Goal: Task Accomplishment & Management: Manage account settings

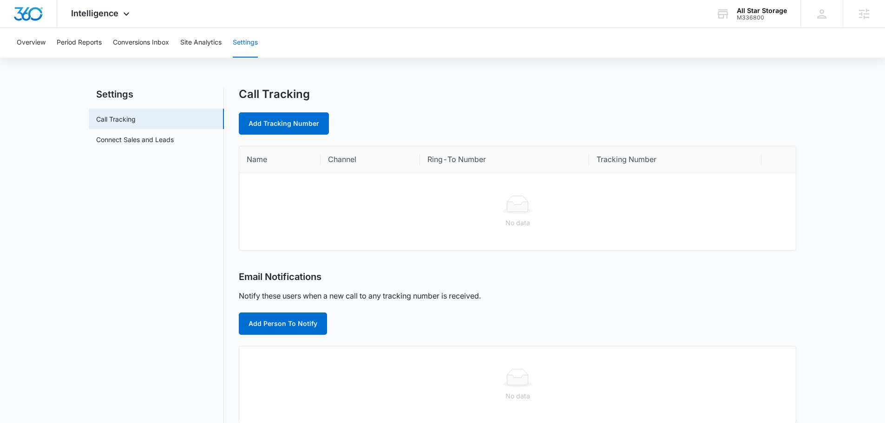
click at [316, 117] on link "Add Tracking Number" at bounding box center [284, 123] width 90 height 22
select select "by_area_code"
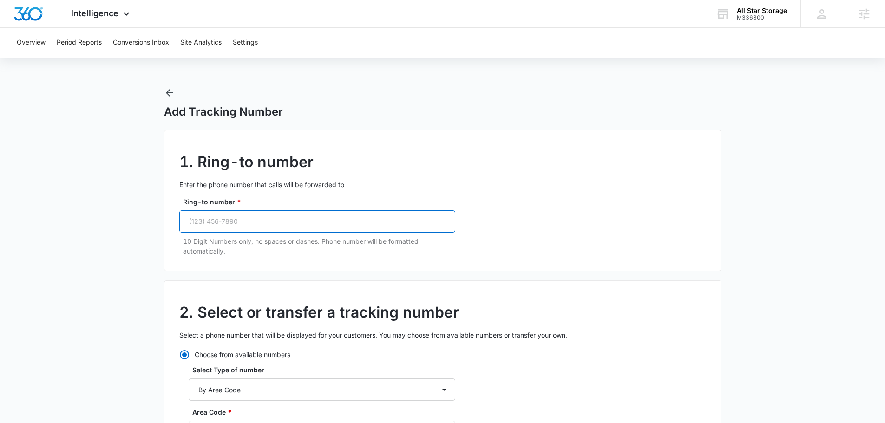
click at [285, 230] on input "Ring-to number *" at bounding box center [317, 221] width 276 height 22
paste input "[PHONE_NUMBER]"
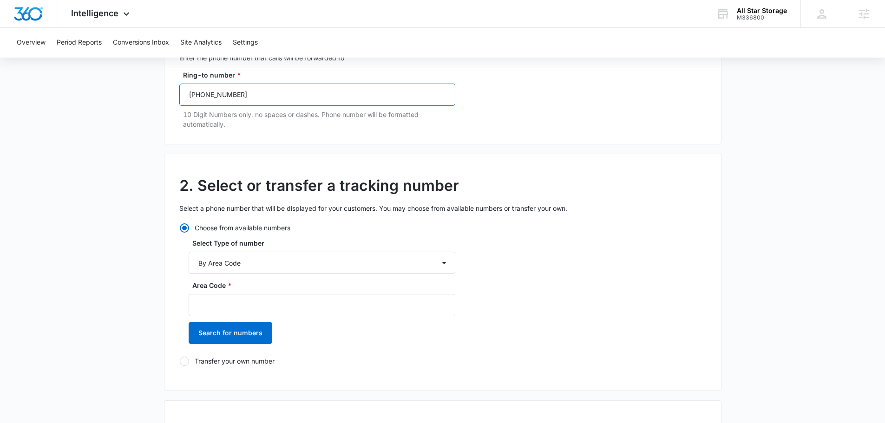
scroll to position [139, 0]
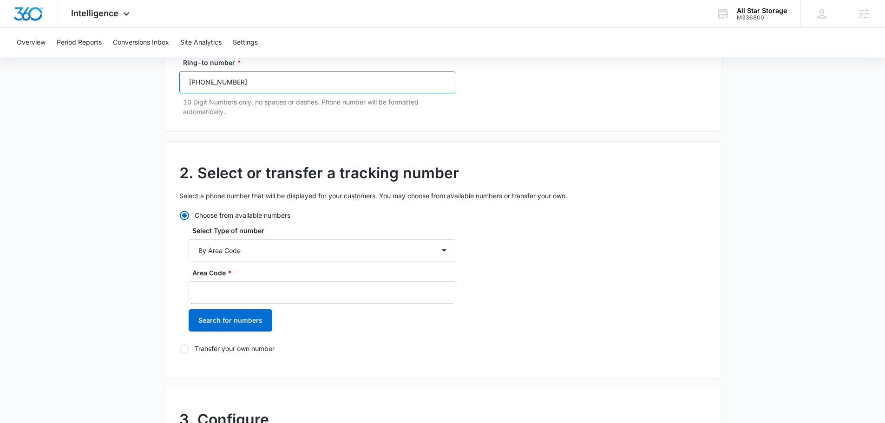
type input "[PHONE_NUMBER]"
drag, startPoint x: 245, startPoint y: 294, endPoint x: 257, endPoint y: 303, distance: 15.3
click at [245, 295] on input "Area Code *" at bounding box center [322, 293] width 267 height 22
type input "801"
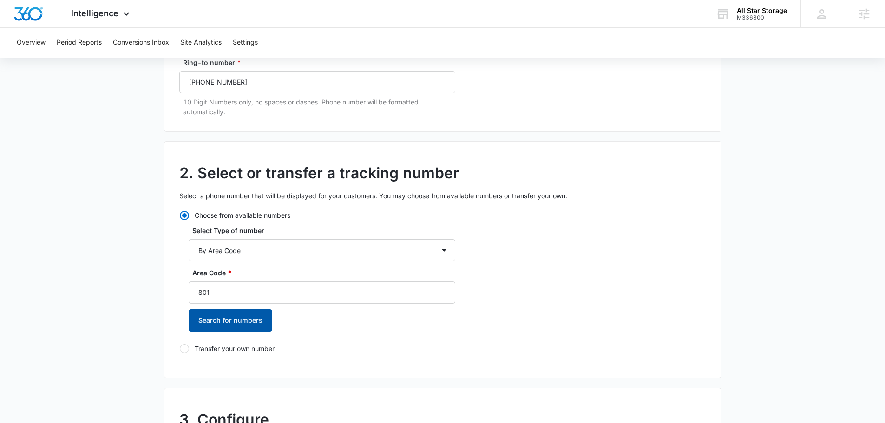
click at [257, 318] on button "Search for numbers" at bounding box center [231, 320] width 84 height 22
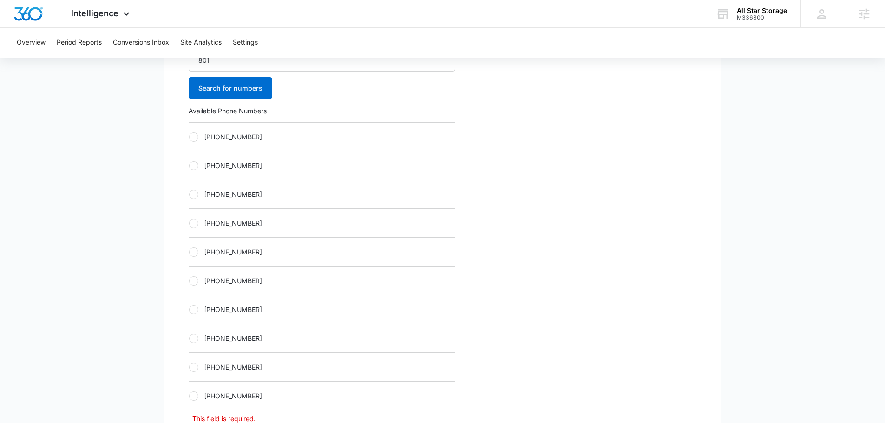
click at [223, 222] on label "[PHONE_NUMBER]" at bounding box center [322, 223] width 267 height 10
click at [189, 223] on input "[PHONE_NUMBER]" at bounding box center [189, 223] width 0 height 0
radio input "true"
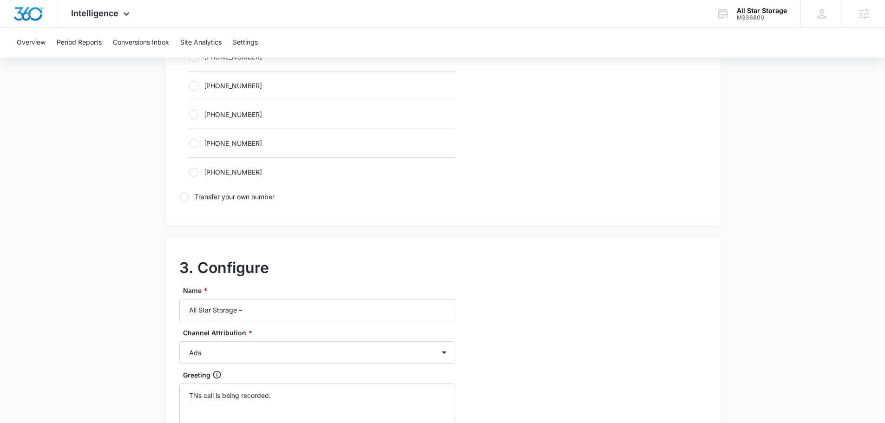
scroll to position [697, 0]
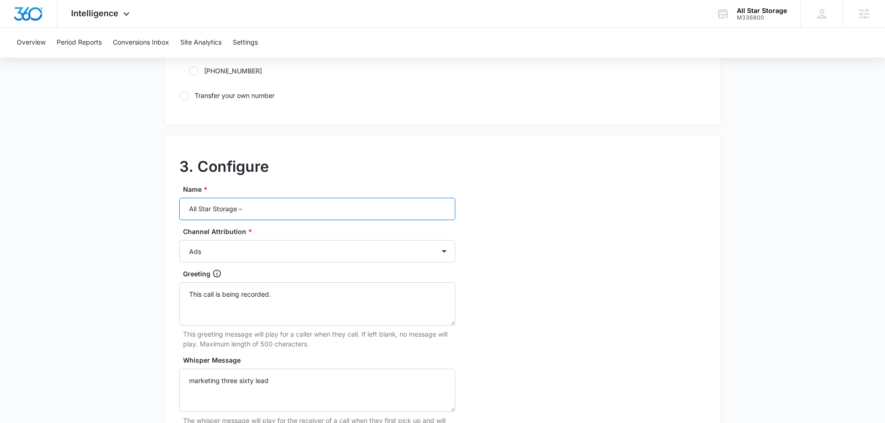
click at [283, 214] on input "All Star Storage –" at bounding box center [317, 209] width 276 height 22
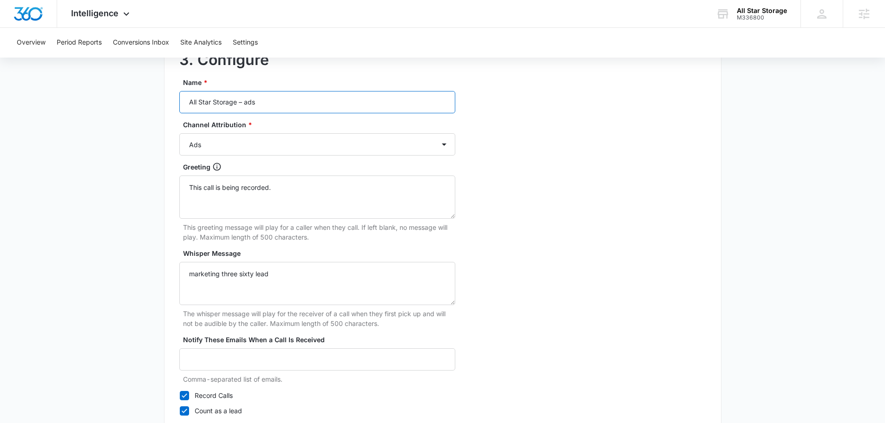
scroll to position [870, 0]
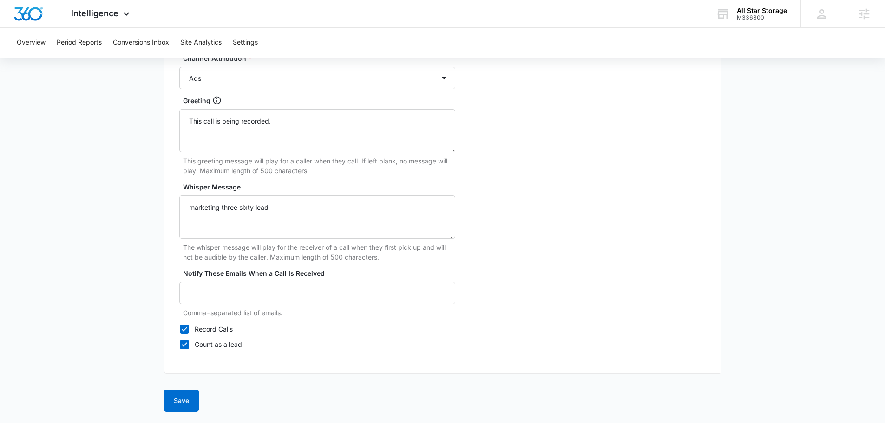
type input "All Star Storage – ads"
click at [178, 406] on button "Save" at bounding box center [181, 401] width 35 height 22
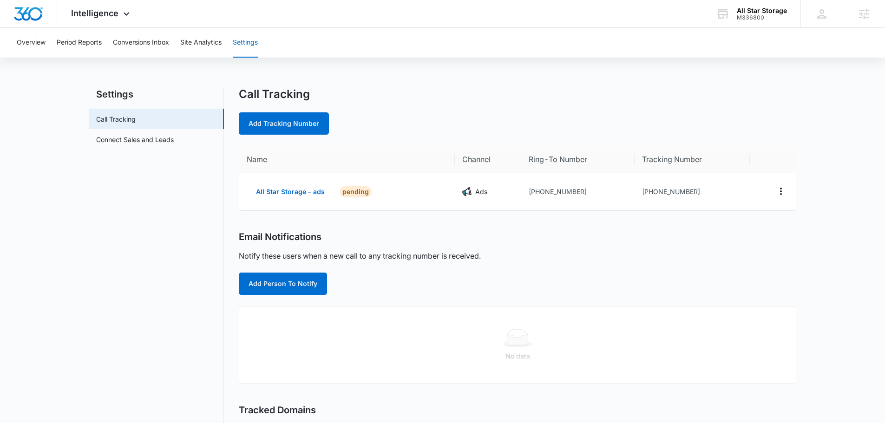
click at [277, 119] on link "Add Tracking Number" at bounding box center [284, 123] width 90 height 22
select select "by_area_code"
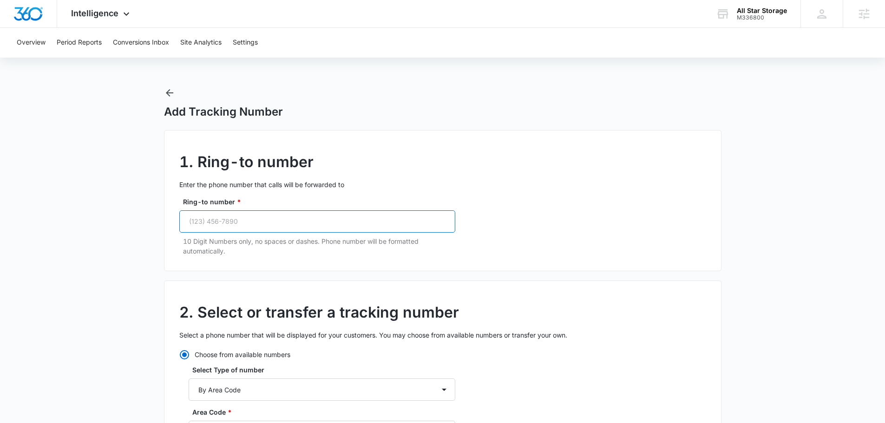
click at [257, 230] on input "Ring-to number *" at bounding box center [317, 221] width 276 height 22
paste input "[PHONE_NUMBER]"
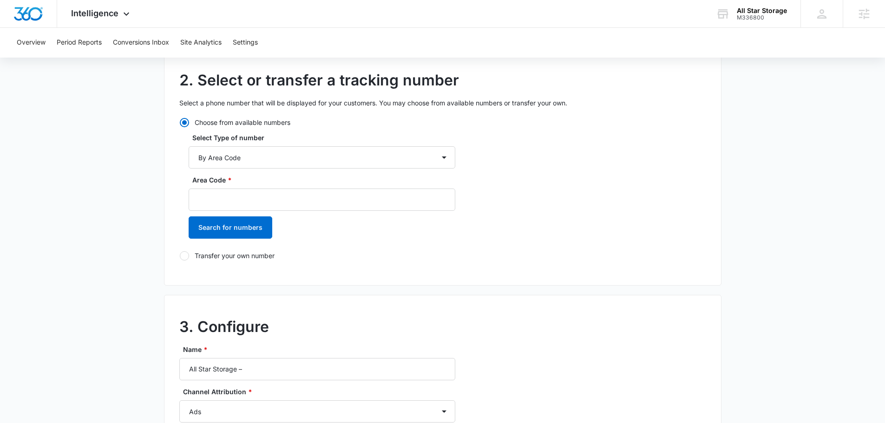
type input "[PHONE_NUMBER]"
click at [261, 155] on select "By City & State By State Only By Zip Code By Area Code Toll Free Numbers" at bounding box center [322, 157] width 267 height 22
click at [259, 158] on select "By City & State By State Only By Zip Code By Area Code Toll Free Numbers" at bounding box center [322, 157] width 267 height 22
click at [236, 206] on input "Area Code *" at bounding box center [322, 200] width 267 height 22
type input "801"
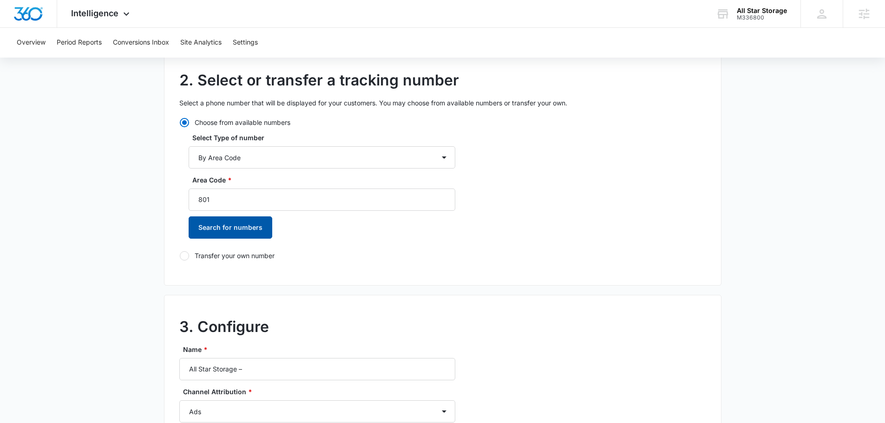
click at [201, 227] on button "Search for numbers" at bounding box center [231, 228] width 84 height 22
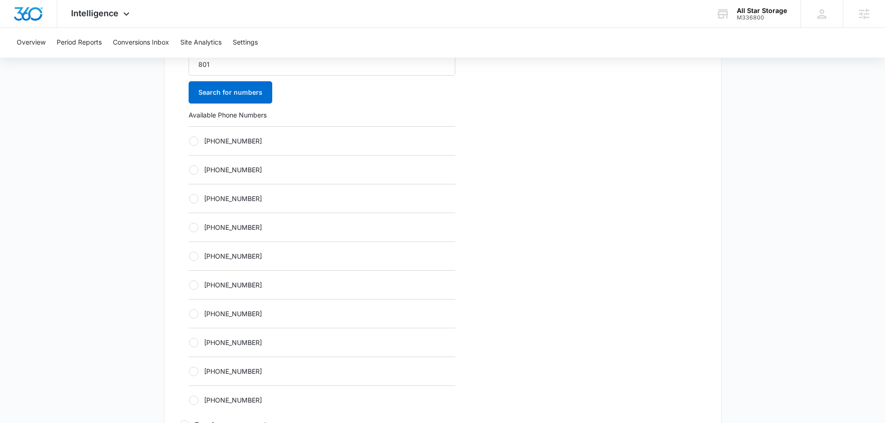
scroll to position [372, 0]
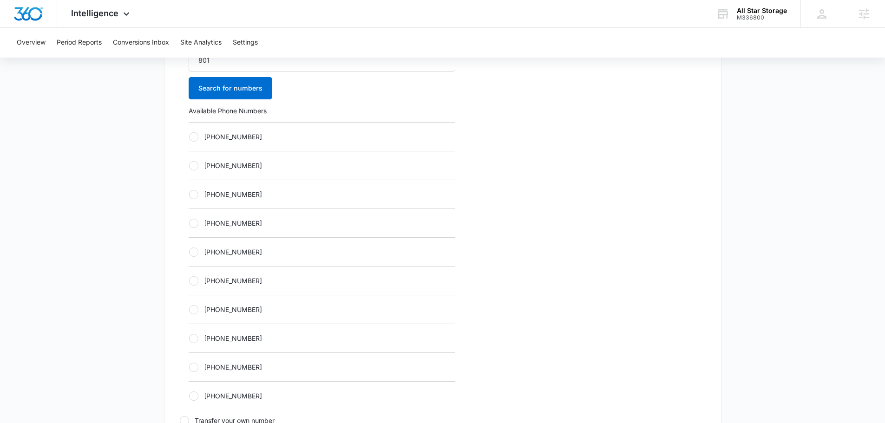
click at [289, 236] on div "[PHONE_NUMBER]" at bounding box center [322, 223] width 267 height 29
click at [276, 246] on div "[PHONE_NUMBER]" at bounding box center [322, 251] width 267 height 29
click at [251, 251] on label "[PHONE_NUMBER]" at bounding box center [322, 252] width 267 height 10
click at [189, 252] on input "[PHONE_NUMBER]" at bounding box center [189, 252] width 0 height 0
radio input "true"
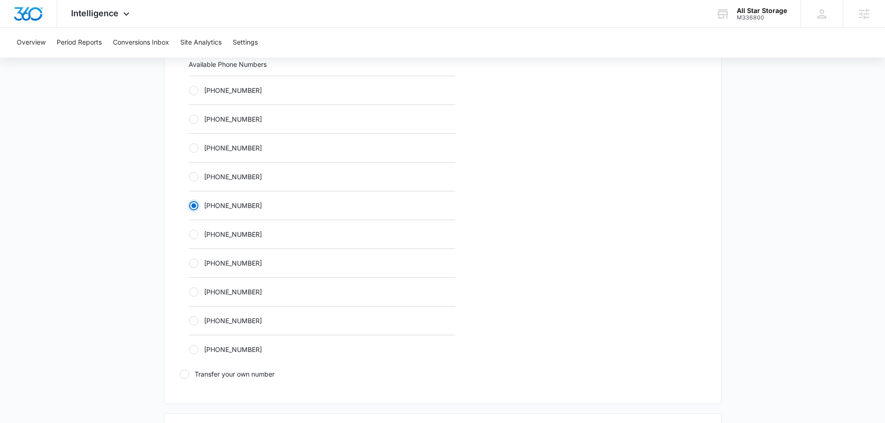
scroll to position [650, 0]
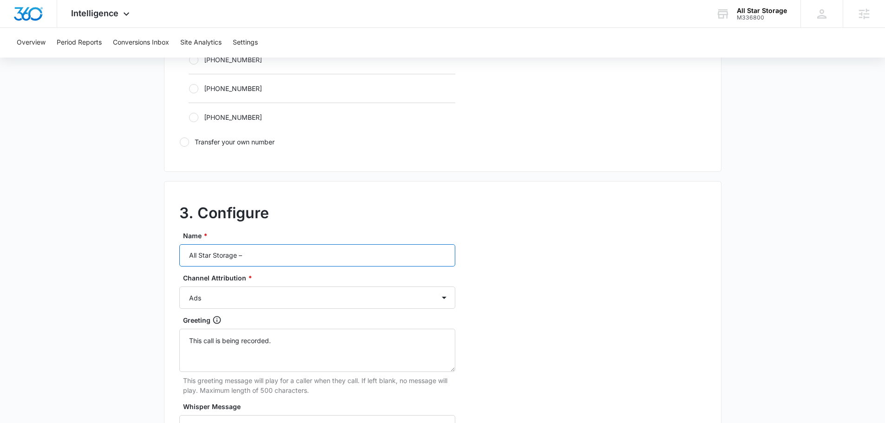
click at [272, 254] on input "All Star Storage –" at bounding box center [317, 255] width 276 height 22
type input "All Star Storage – content"
click at [255, 296] on select "Ads Local Service Ads Content Social Other" at bounding box center [317, 298] width 276 height 22
select select "CONTENT"
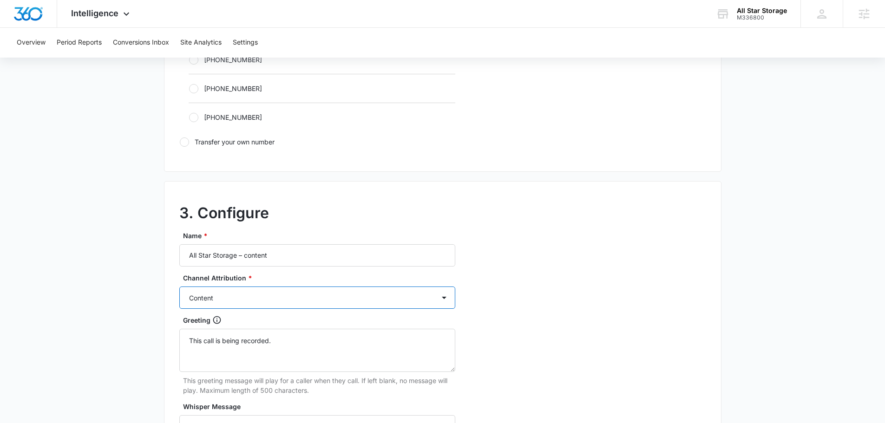
click at [179, 287] on select "Ads Local Service Ads Content Social Other" at bounding box center [317, 298] width 276 height 22
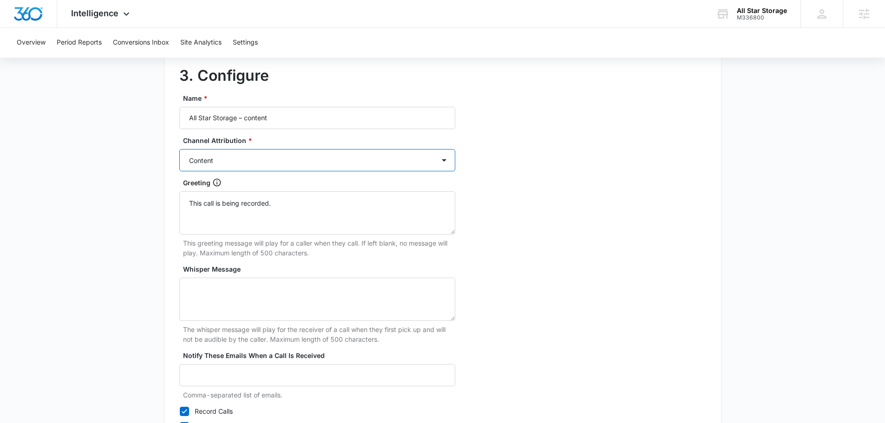
scroll to position [836, 0]
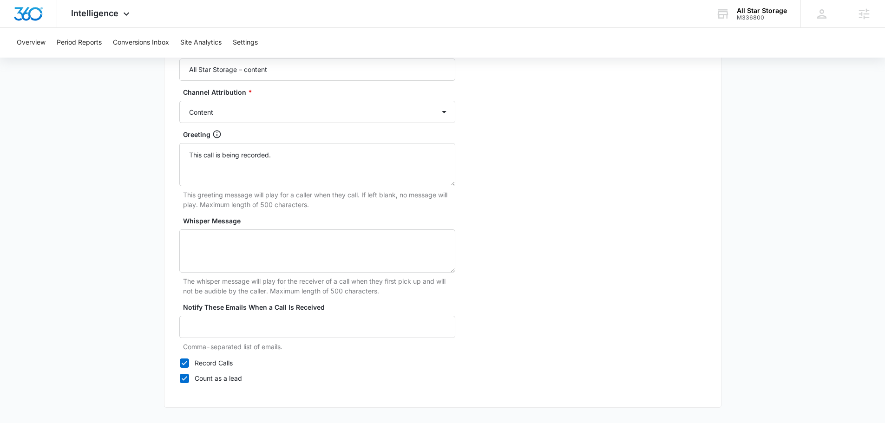
click at [246, 231] on div "Whisper Message The whisper message will play for the receiver of a call when t…" at bounding box center [317, 256] width 276 height 80
click at [262, 262] on textarea "Whisper Message" at bounding box center [317, 251] width 276 height 43
type textarea ","
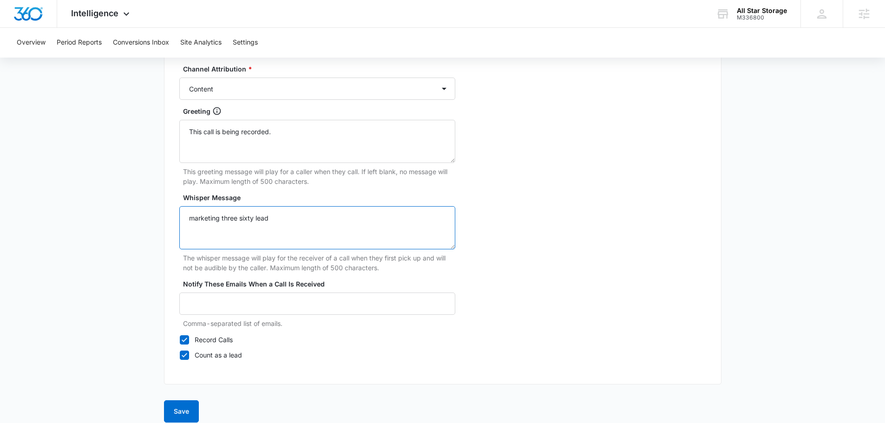
scroll to position [870, 0]
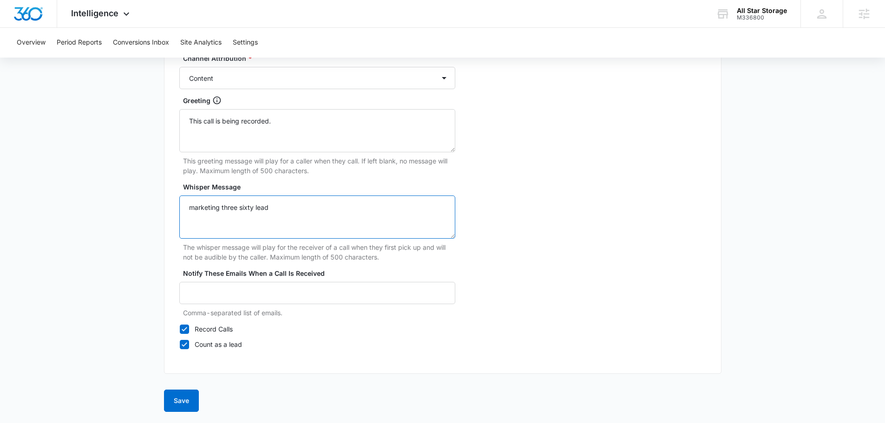
type textarea "marketing three sixty lead"
click at [186, 395] on button "Save" at bounding box center [181, 401] width 35 height 22
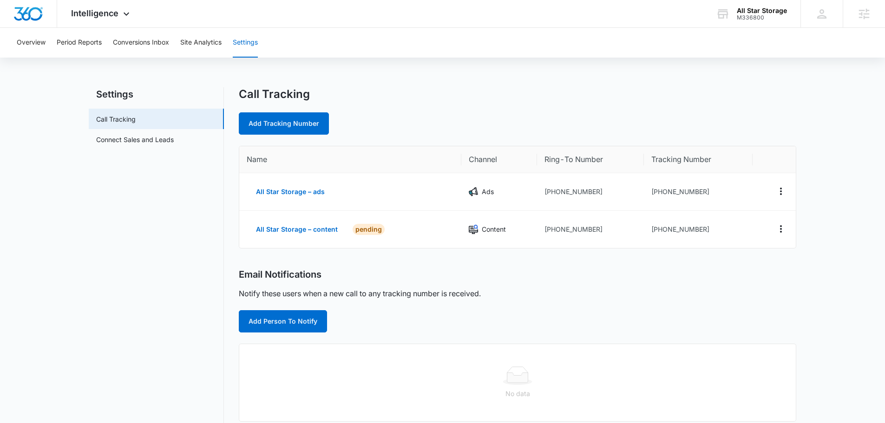
click at [266, 129] on link "Add Tracking Number" at bounding box center [284, 123] width 90 height 22
select select "by_area_code"
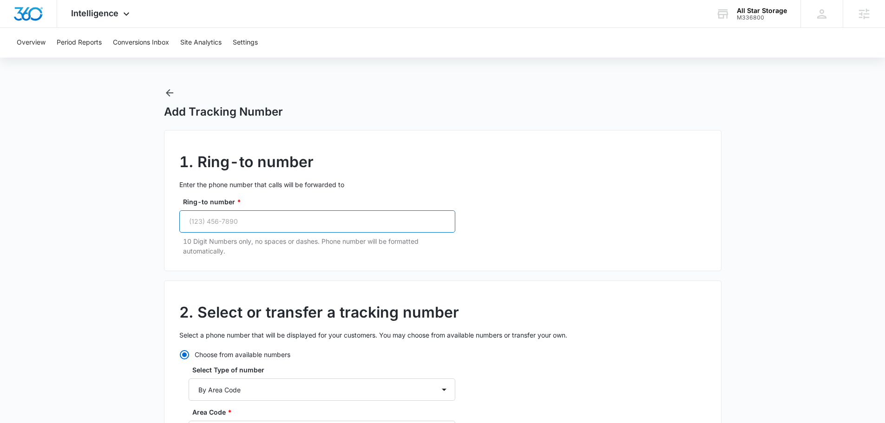
click at [248, 216] on input "Ring-to number *" at bounding box center [317, 221] width 276 height 22
paste input "[PHONE_NUMBER]"
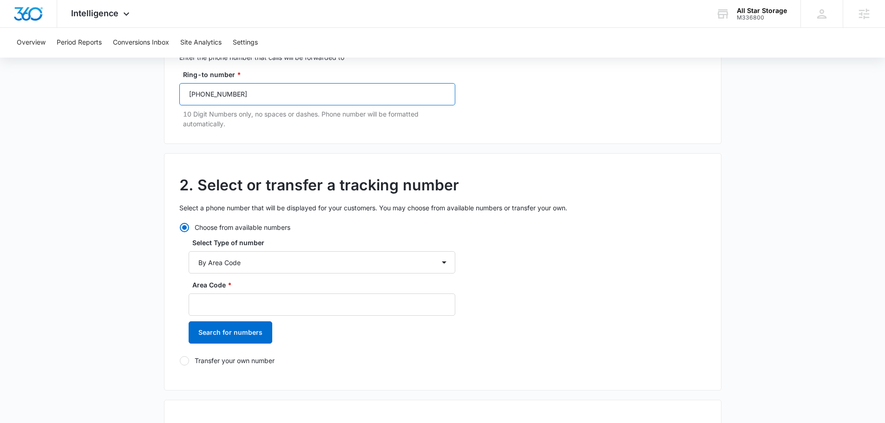
scroll to position [186, 0]
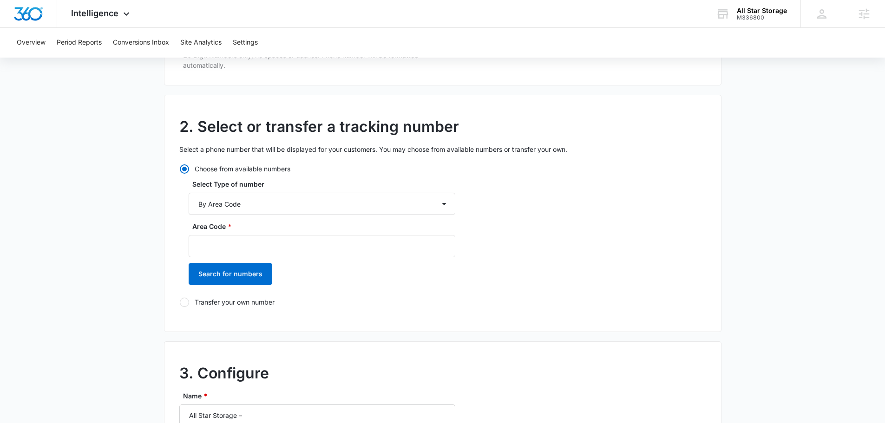
type input "[PHONE_NUMBER]"
click at [253, 242] on input "Area Code *" at bounding box center [322, 246] width 267 height 22
type input "801"
click at [244, 268] on button "Search for numbers" at bounding box center [231, 274] width 84 height 22
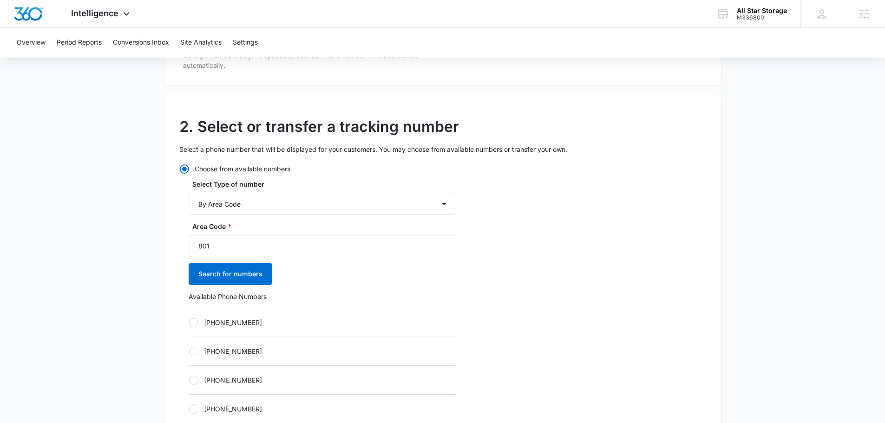
scroll to position [372, 0]
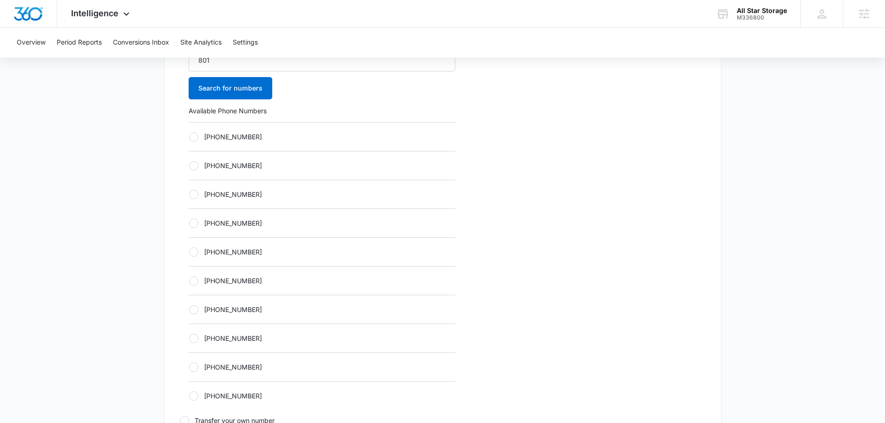
click at [256, 232] on div "[PHONE_NUMBER]" at bounding box center [322, 223] width 267 height 29
click at [248, 222] on label "[PHONE_NUMBER]" at bounding box center [322, 223] width 267 height 10
click at [189, 223] on input "[PHONE_NUMBER]" at bounding box center [189, 223] width 0 height 0
radio input "true"
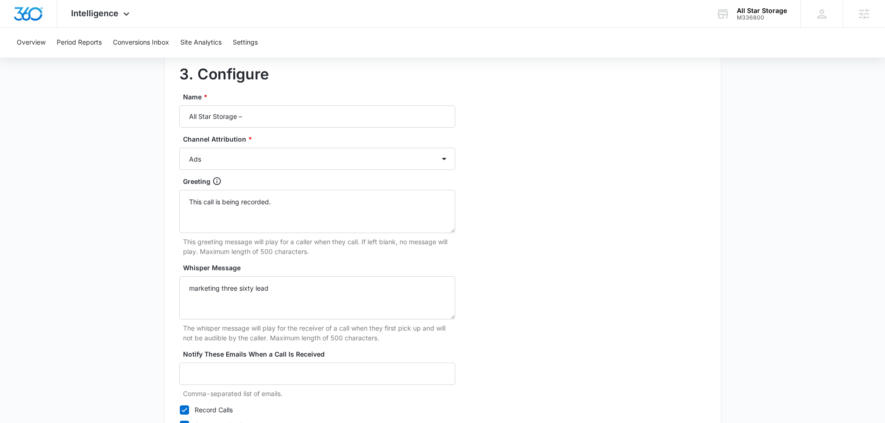
scroll to position [790, 0]
click at [292, 115] on input "All Star Storage –" at bounding box center [317, 116] width 276 height 22
type input "All Star Storage – social"
click at [250, 163] on select "Ads Local Service Ads Content Social Other" at bounding box center [317, 158] width 276 height 22
select select "SOCIAL"
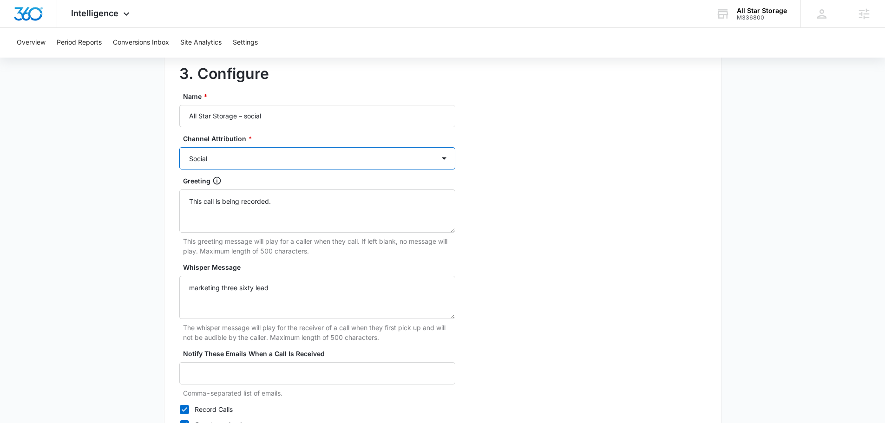
click at [179, 147] on select "Ads Local Service Ads Content Social Other" at bounding box center [317, 158] width 276 height 22
click at [255, 289] on textarea "Whisper Message" at bounding box center [317, 297] width 276 height 43
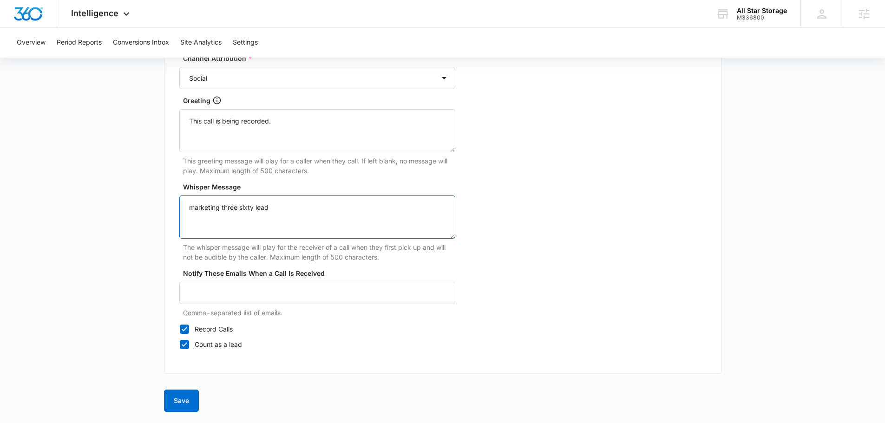
type textarea "marketing three sixty lead"
click at [180, 400] on button "Save" at bounding box center [181, 401] width 35 height 22
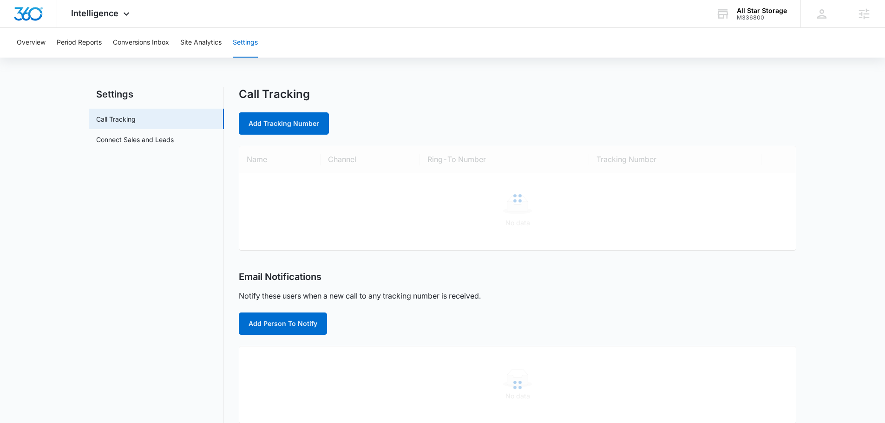
click at [256, 124] on link "Add Tracking Number" at bounding box center [284, 123] width 90 height 22
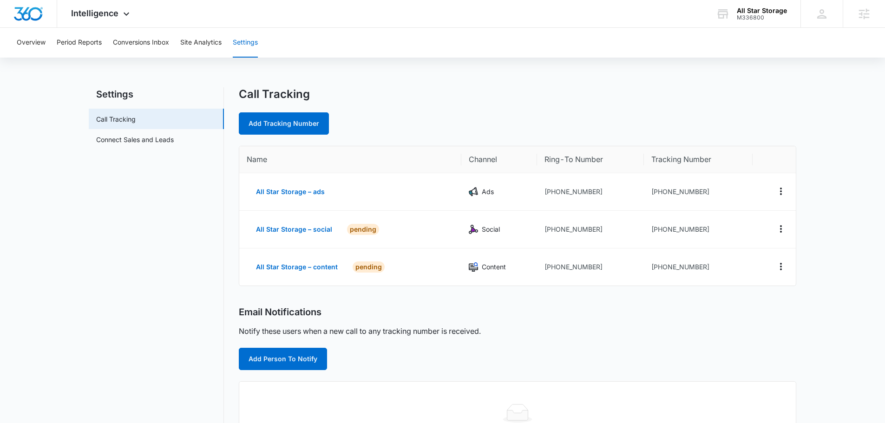
select select "by_area_code"
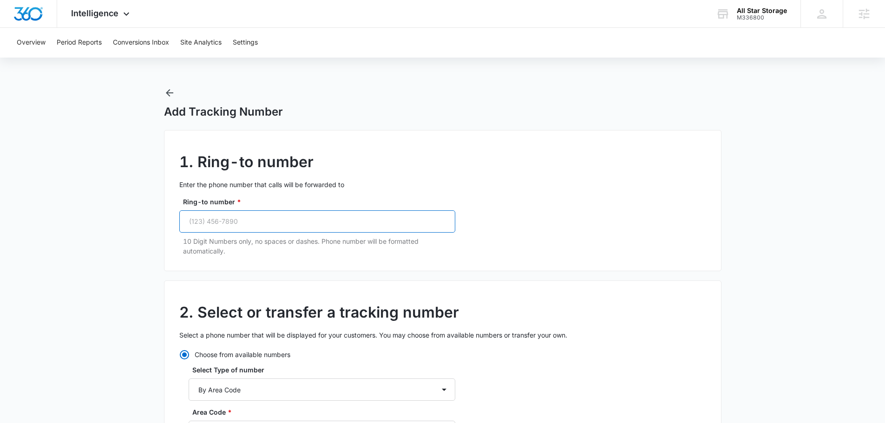
click at [241, 215] on input "Ring-to number *" at bounding box center [317, 221] width 276 height 22
paste input "[PHONE_NUMBER]"
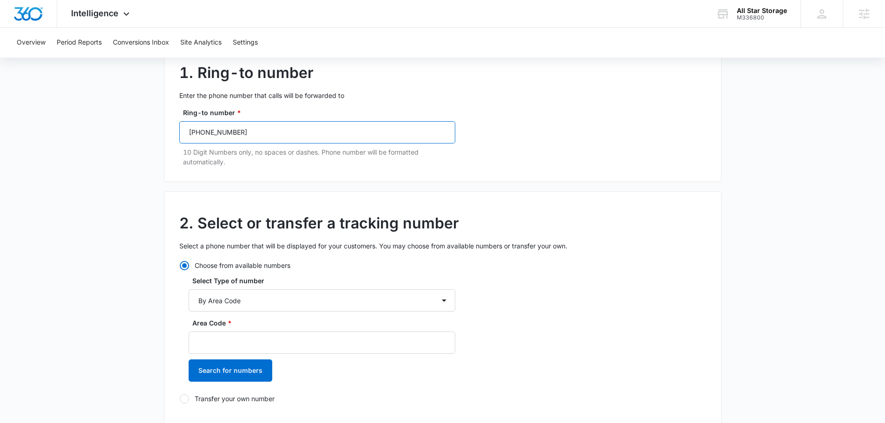
scroll to position [186, 0]
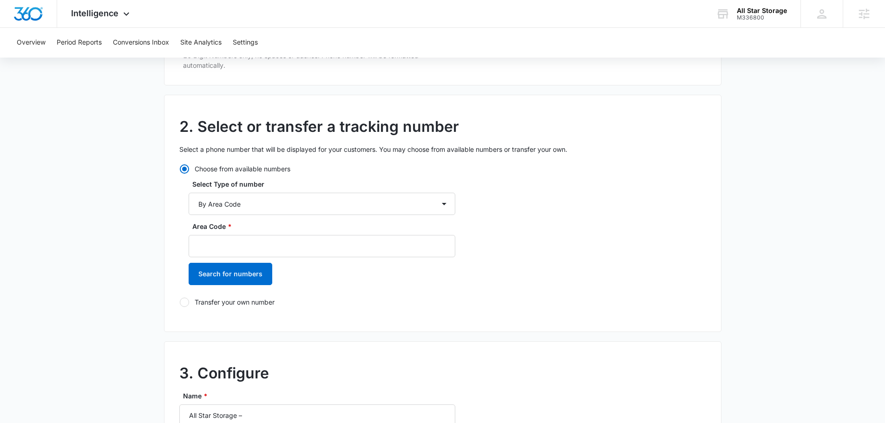
type input "[PHONE_NUMBER]"
click at [244, 232] on div "Area Code *" at bounding box center [322, 240] width 267 height 36
click at [253, 257] on input "Area Code *" at bounding box center [322, 246] width 267 height 22
type input "801"
click at [237, 285] on div "Area Code * 801 Search for numbers" at bounding box center [322, 257] width 267 height 70
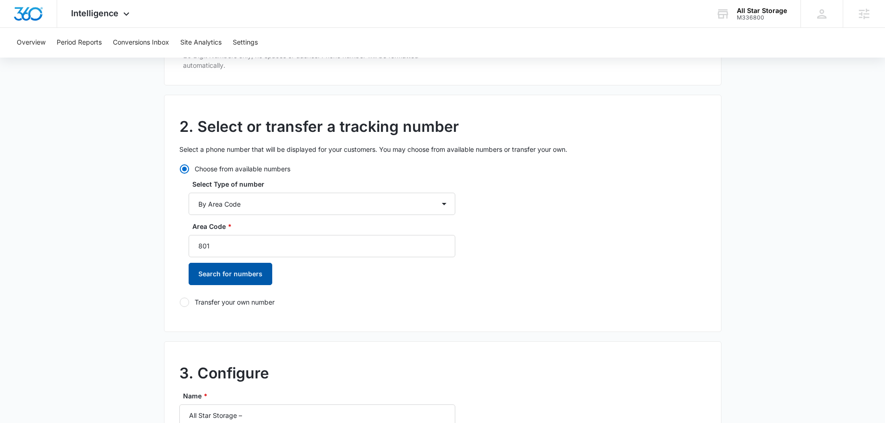
click at [247, 275] on button "Search for numbers" at bounding box center [231, 274] width 84 height 22
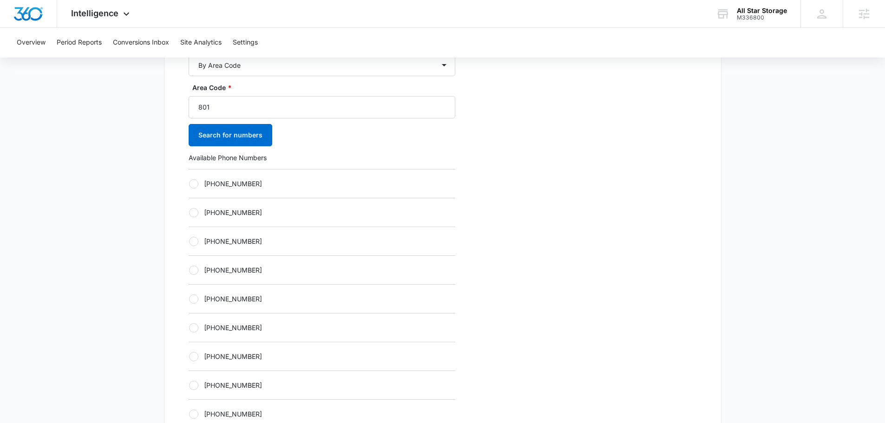
scroll to position [325, 0]
click at [242, 271] on label "[PHONE_NUMBER]" at bounding box center [322, 270] width 267 height 10
click at [189, 270] on input "[PHONE_NUMBER]" at bounding box center [189, 269] width 0 height 0
radio input "true"
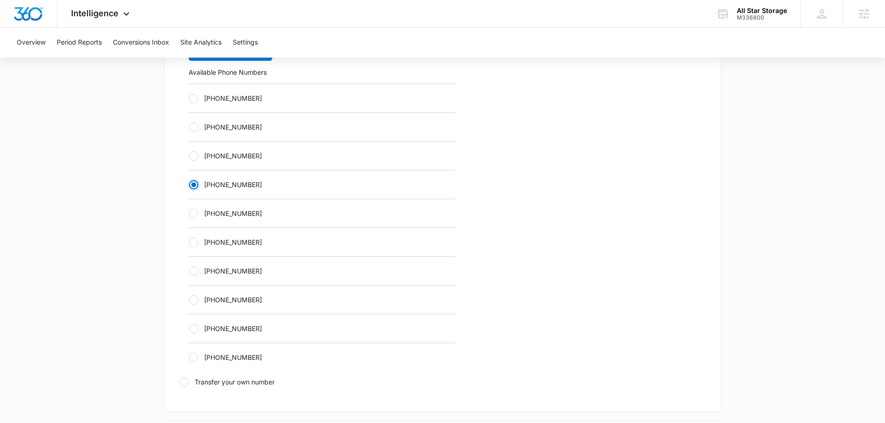
scroll to position [650, 0]
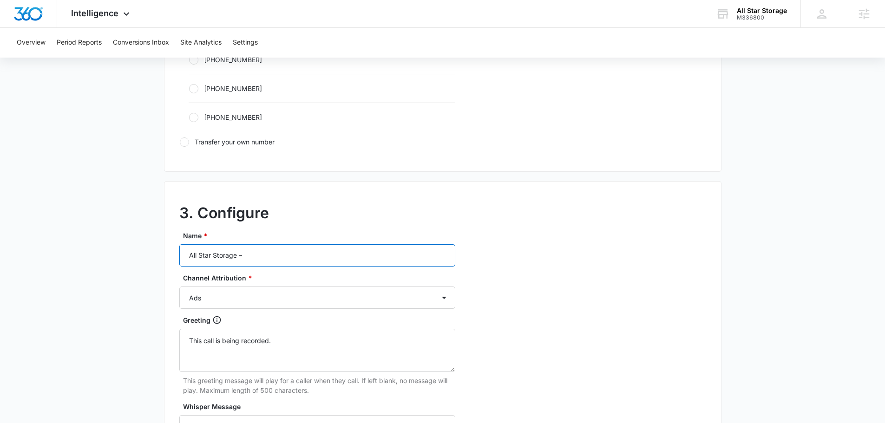
click at [284, 260] on input "All Star Storage –" at bounding box center [317, 255] width 276 height 22
type input "All Star Storage – other"
click at [276, 296] on select "Ads Local Service Ads Content Social Other" at bounding box center [317, 298] width 276 height 22
select select "OTHER"
click at [179, 287] on select "Ads Local Service Ads Content Social Other" at bounding box center [317, 298] width 276 height 22
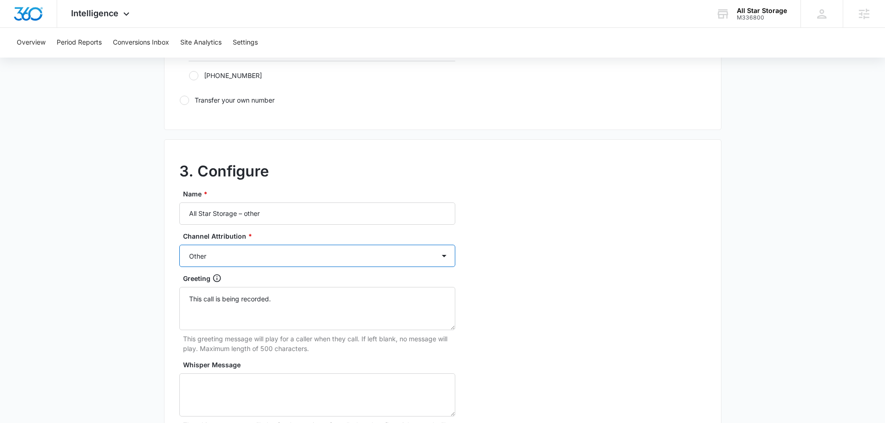
scroll to position [790, 0]
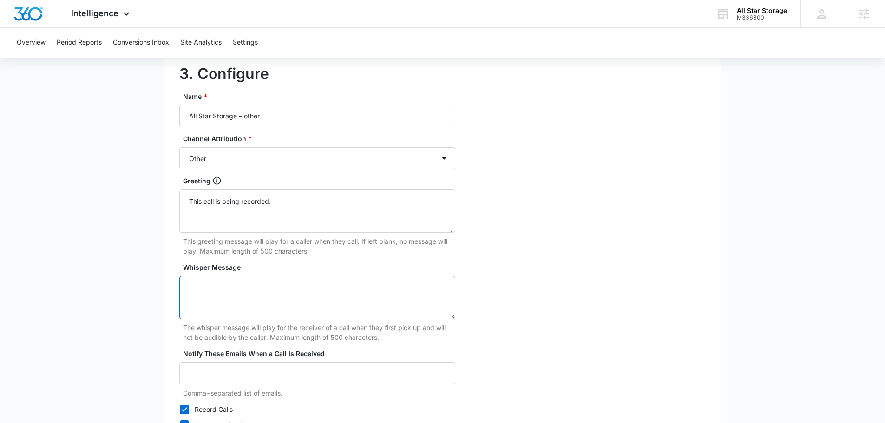
click at [232, 304] on textarea "Whisper Message" at bounding box center [317, 297] width 276 height 43
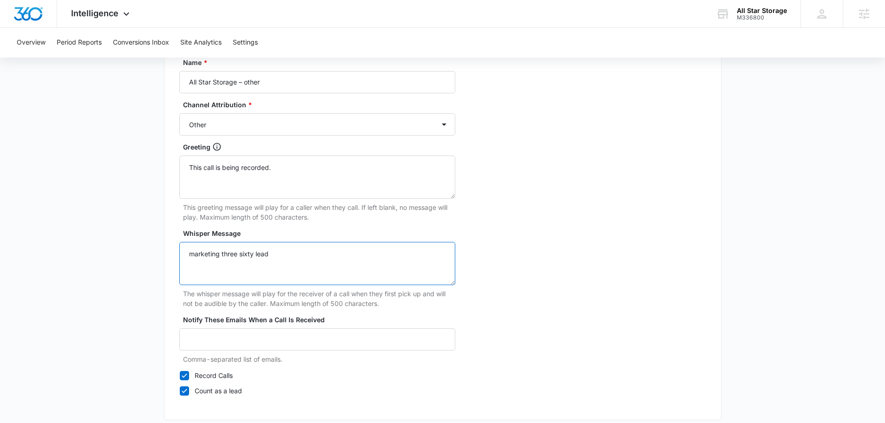
scroll to position [870, 0]
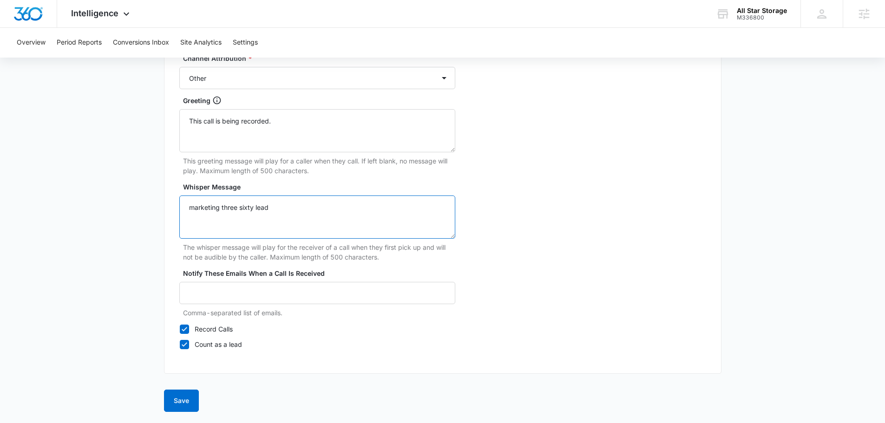
type textarea "marketing three sixty lead"
drag, startPoint x: 179, startPoint y: 401, endPoint x: 244, endPoint y: 269, distance: 148.2
click at [181, 411] on button "Save" at bounding box center [181, 401] width 35 height 22
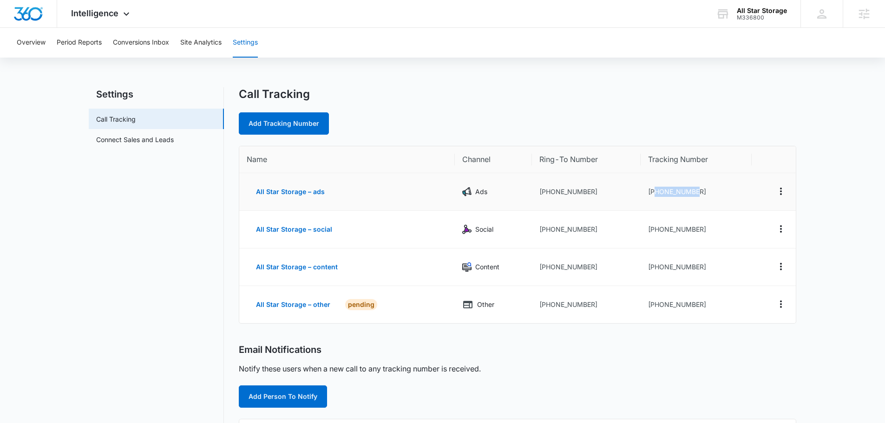
drag, startPoint x: 696, startPoint y: 192, endPoint x: 657, endPoint y: 191, distance: 40.0
click at [657, 191] on td "[PHONE_NUMBER]" at bounding box center [696, 192] width 111 height 38
copy td "8018827860"
drag, startPoint x: 677, startPoint y: 234, endPoint x: 655, endPoint y: 230, distance: 22.5
click at [655, 230] on td "[PHONE_NUMBER]" at bounding box center [696, 230] width 111 height 38
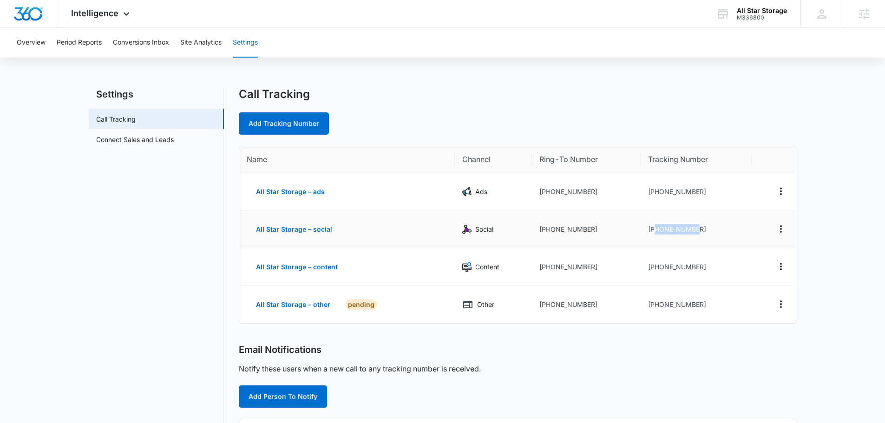
copy td "8018827961"
drag, startPoint x: 697, startPoint y: 271, endPoint x: 656, endPoint y: 270, distance: 41.4
click at [656, 270] on td "[PHONE_NUMBER]" at bounding box center [696, 268] width 111 height 38
copy td "8018930147"
drag, startPoint x: 703, startPoint y: 309, endPoint x: 655, endPoint y: 305, distance: 48.5
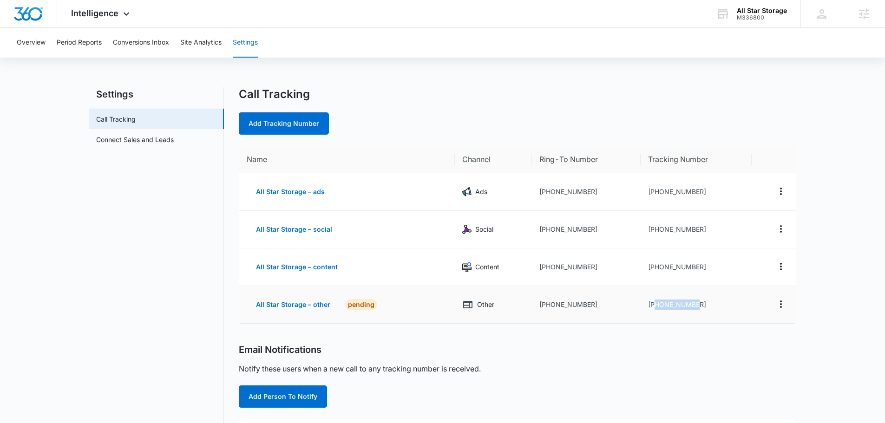
click at [655, 305] on td "[PHONE_NUMBER]" at bounding box center [696, 304] width 111 height 37
copy td "8018930407"
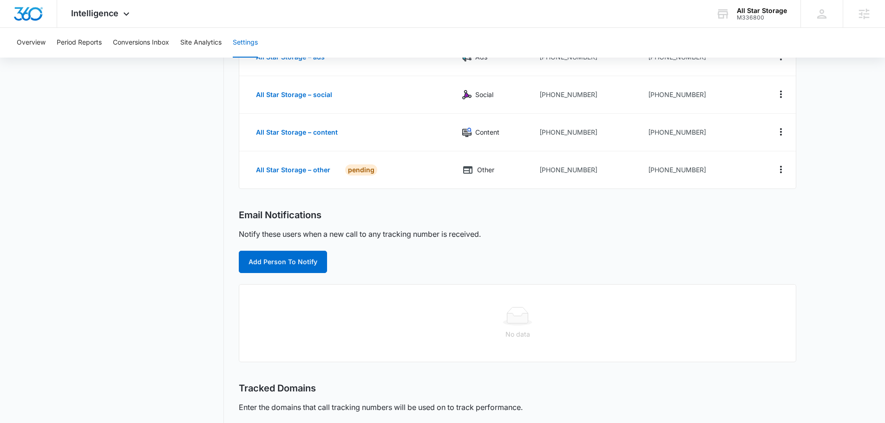
scroll to position [139, 0]
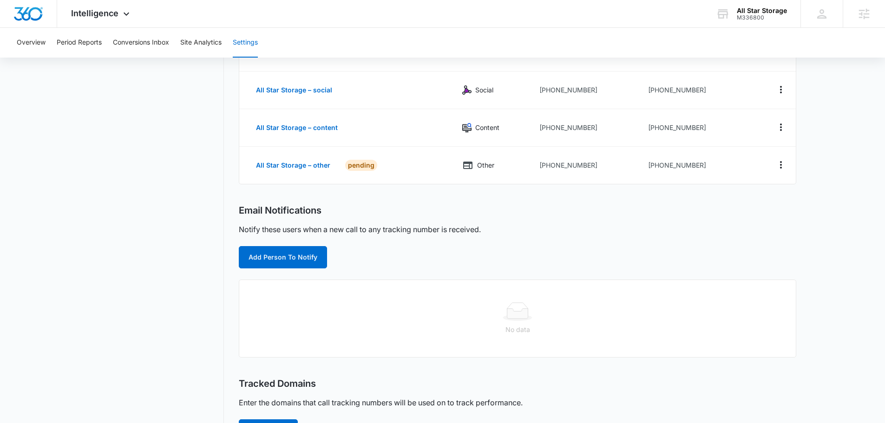
click at [284, 243] on div "Email Notifications Notify these users when a new call to any tracking number i…" at bounding box center [518, 237] width 558 height 64
click at [286, 258] on button "Add Person To Notify" at bounding box center [283, 257] width 88 height 22
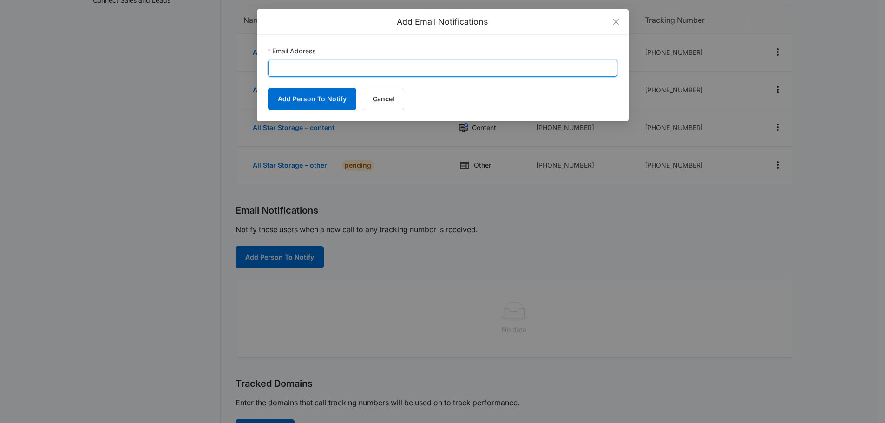
click at [361, 69] on input "Email Address" at bounding box center [442, 68] width 349 height 17
paste input "austin.layton@madwire.com"
type input "austin.layton@madwire.com"
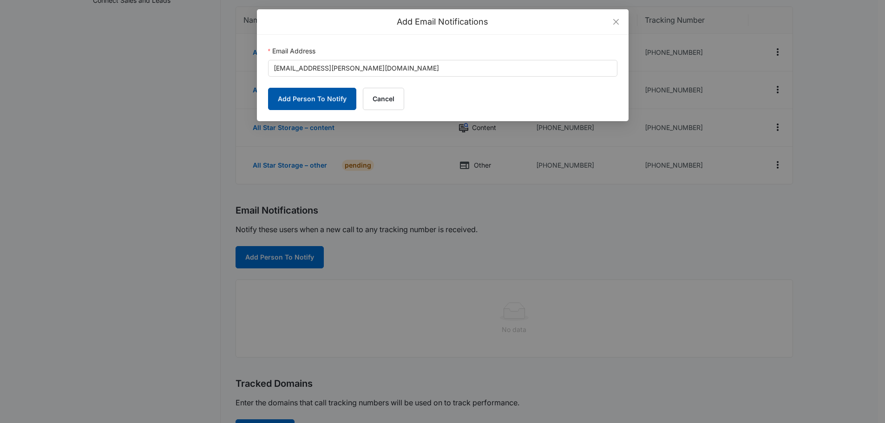
click at [307, 99] on button "Add Person To Notify" at bounding box center [312, 99] width 88 height 22
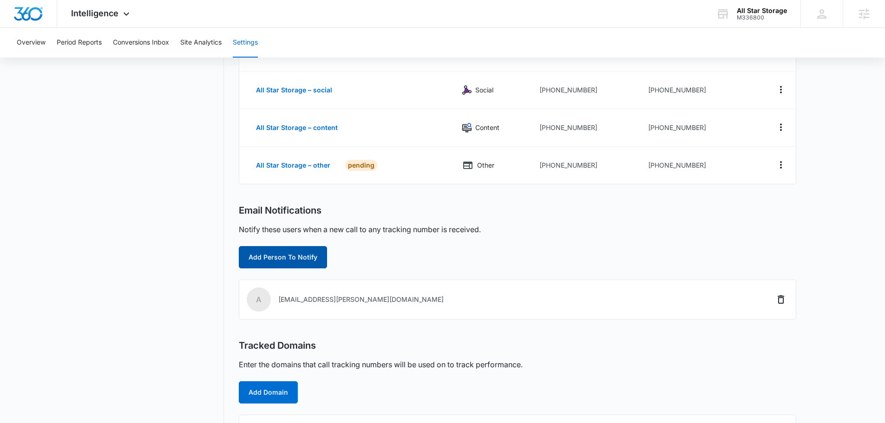
click at [295, 247] on button "Add Person To Notify" at bounding box center [283, 257] width 88 height 22
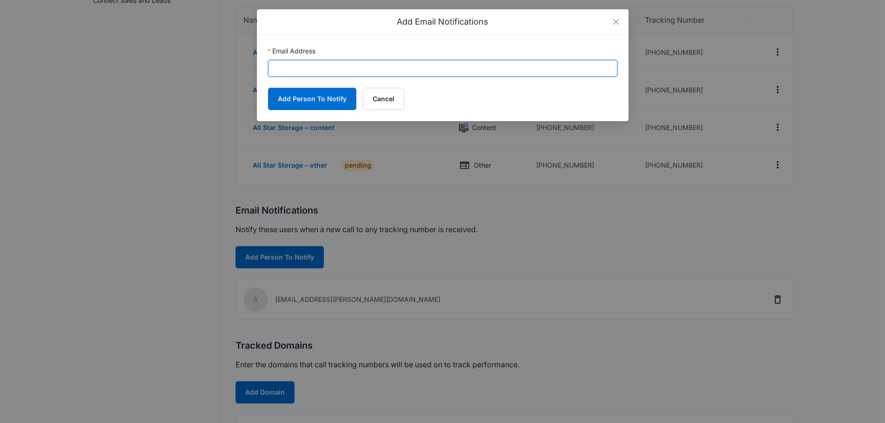
click at [367, 64] on input "Email Address" at bounding box center [442, 68] width 349 height 17
paste input "steve@indsafetyequip.com"
type input "steve@indsafetyequip.com"
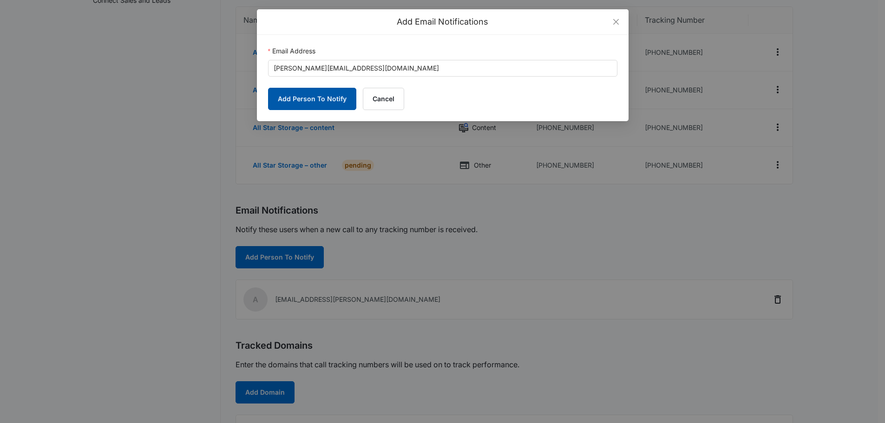
click at [301, 101] on button "Add Person To Notify" at bounding box center [312, 99] width 88 height 22
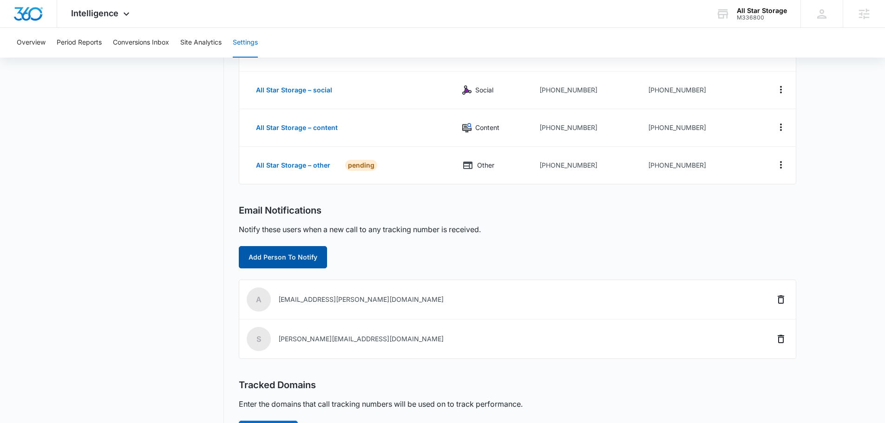
click at [293, 254] on button "Add Person To Notify" at bounding box center [283, 257] width 88 height 22
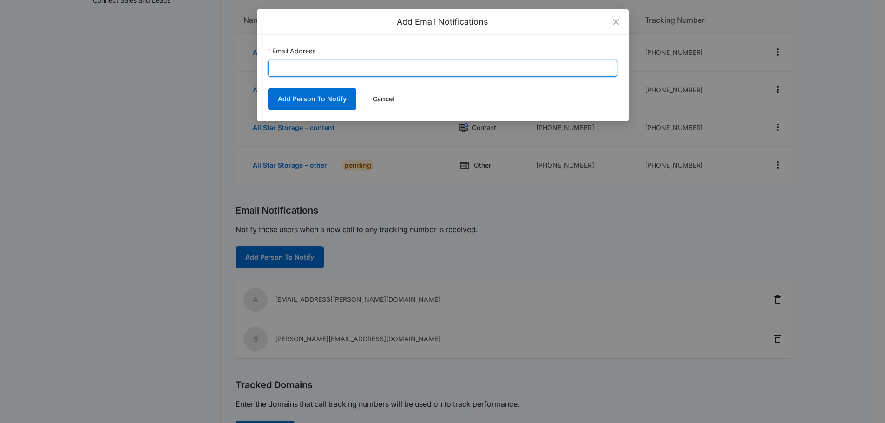
click at [370, 67] on input "Email Address" at bounding box center [442, 68] width 349 height 17
paste input "Miguel@indsafetyequip.com"
type input "Miguel@indsafetyequip.com"
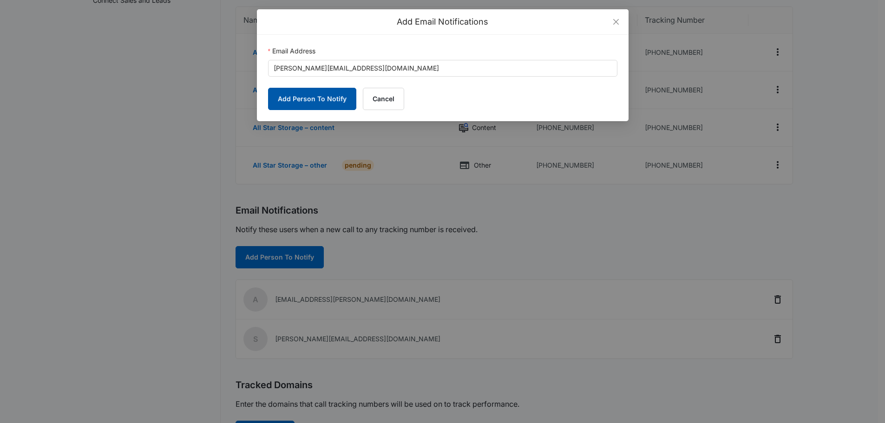
click at [298, 101] on button "Add Person To Notify" at bounding box center [312, 99] width 88 height 22
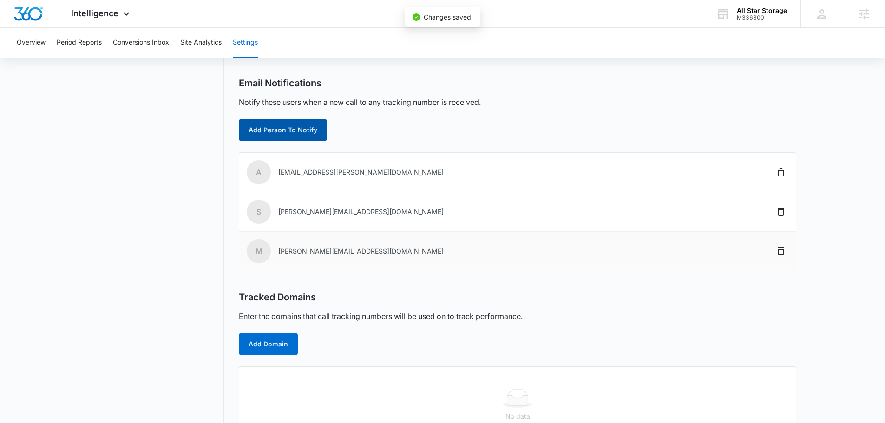
scroll to position [299, 0]
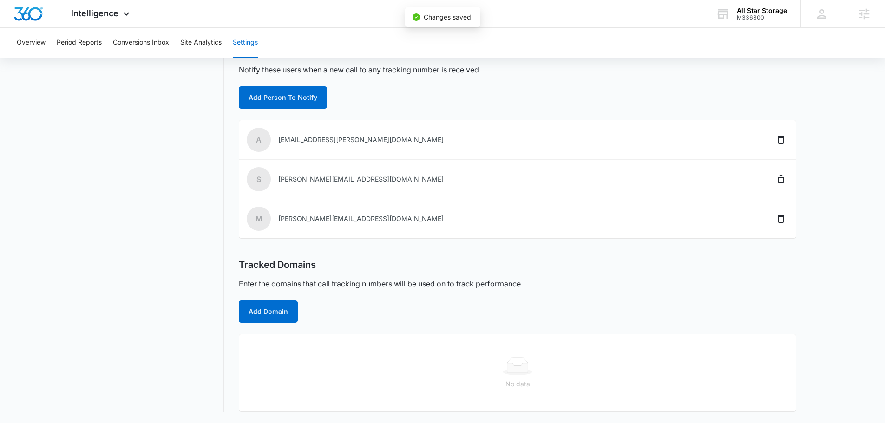
click at [277, 325] on div "Call Tracking Add Tracking Number Name Channel Ring-To Number Tracking Number A…" at bounding box center [518, 100] width 558 height 624
click at [279, 310] on button "Add Domain" at bounding box center [268, 312] width 59 height 22
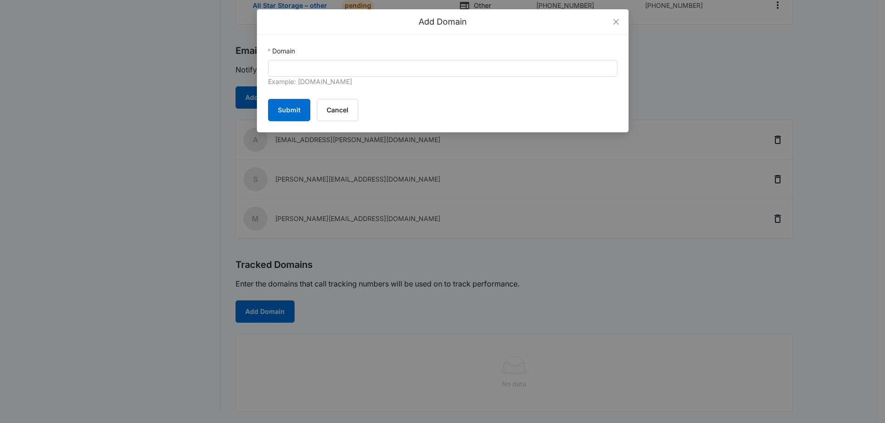
click at [328, 79] on div "Example: marketing360.com" at bounding box center [442, 82] width 349 height 11
click at [329, 77] on div "Example: marketing360.com" at bounding box center [442, 82] width 349 height 11
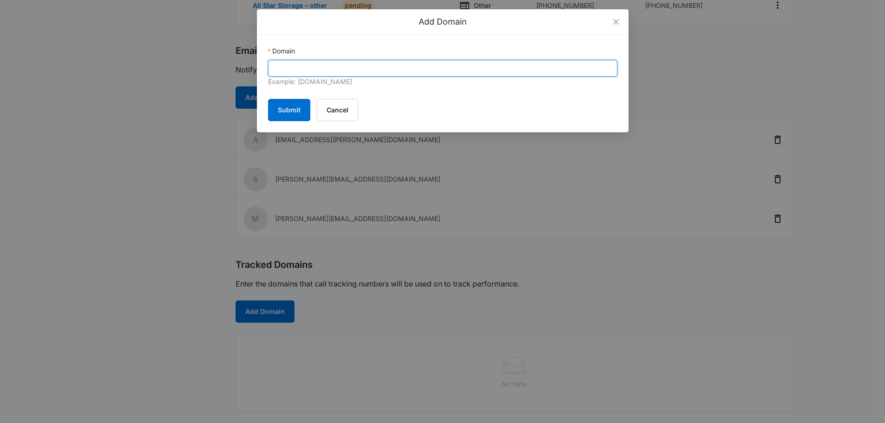
click at [327, 75] on input "Domain" at bounding box center [442, 68] width 349 height 17
paste input "https://www.indsafetyequipstore.com/"
click at [314, 67] on input "https://www.indsafetyequipstore.com/" at bounding box center [442, 68] width 349 height 17
click at [314, 69] on input "https://www.indsafetyequipstore.com/" at bounding box center [442, 68] width 349 height 17
click at [312, 66] on input "https://www.indsafetyequipstore.com/" at bounding box center [442, 68] width 349 height 17
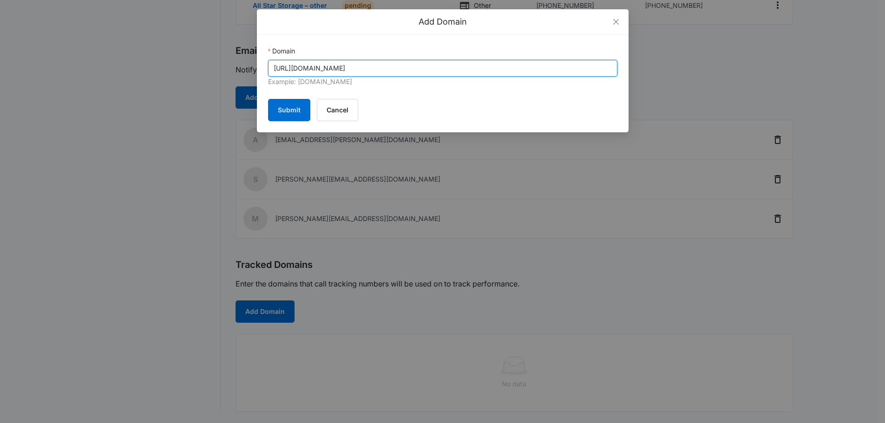
drag, startPoint x: 312, startPoint y: 67, endPoint x: 216, endPoint y: 79, distance: 97.3
click at [216, 79] on div "Add Domain Domain https://www.indsafetyequipstore.com/ Example: marketing360.co…" at bounding box center [442, 211] width 885 height 423
click at [389, 69] on input "indsafetyequipstore.com/" at bounding box center [442, 68] width 349 height 17
type input "indsafetyequipstore.com"
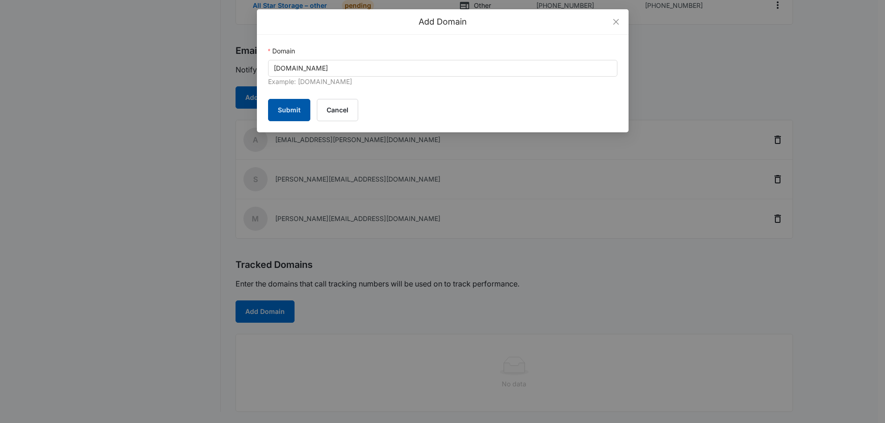
click at [273, 117] on button "Submit" at bounding box center [289, 110] width 42 height 22
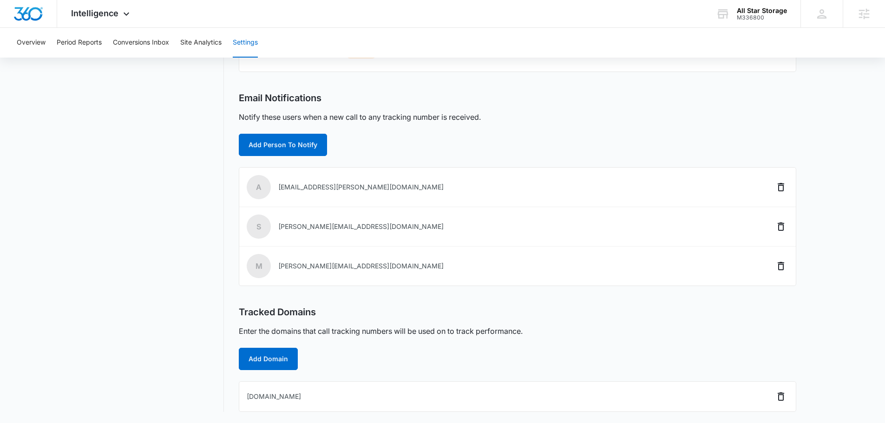
scroll to position [20, 0]
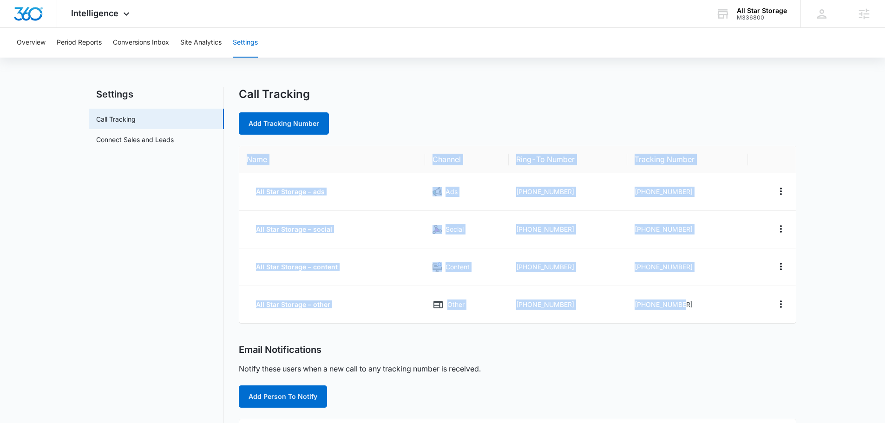
drag, startPoint x: 741, startPoint y: 312, endPoint x: 248, endPoint y: 162, distance: 515.0
click at [248, 162] on table "Name Channel Ring-To Number Tracking Number All Star Storage – ads Ads +1866744…" at bounding box center [517, 234] width 557 height 177
copy table "Name Channel Ring-To Number Tracking Number All Star Storage – ads Ads +1866744…"
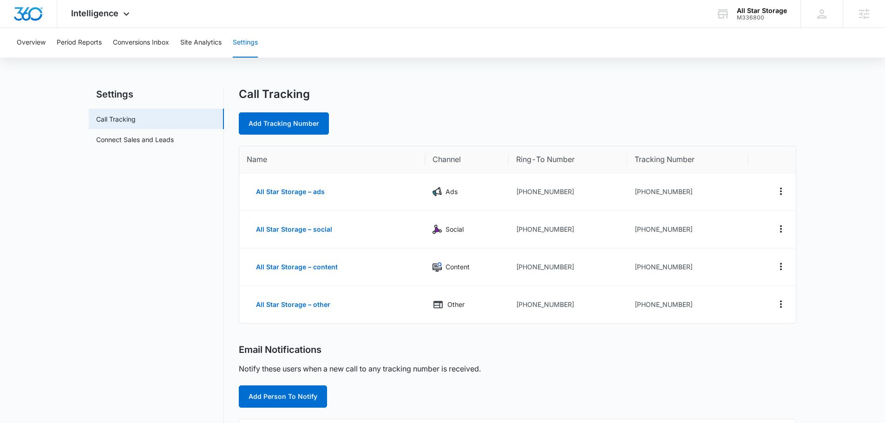
click at [580, 83] on div "Overview Period Reports Conversions Inbox Site Analytics Settings Settings Call…" at bounding box center [442, 351] width 885 height 647
